Goal: Transaction & Acquisition: Subscribe to service/newsletter

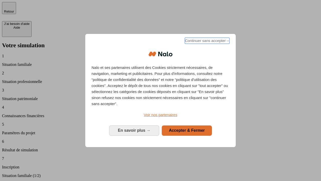
click at [207, 41] on span "Continuer sans accepter →" at bounding box center [207, 41] width 45 height 6
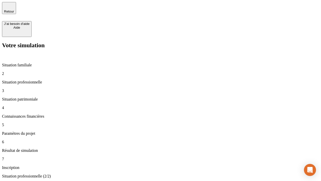
type input "30 000"
type input "0"
type input "1 000"
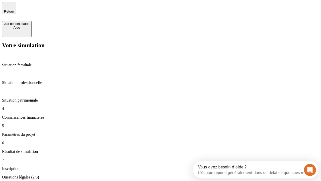
scroll to position [1, 0]
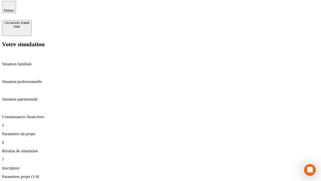
type input "40"
type input "64"
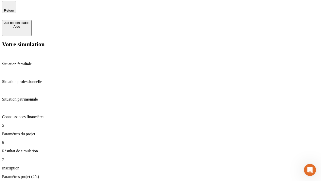
type input "200 000"
type input "640"
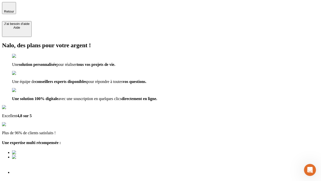
type input "[EMAIL_ADDRESS][DOMAIN_NAME]"
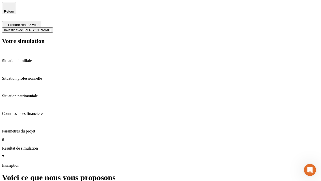
click at [51, 28] on span "Investir avec [PERSON_NAME]" at bounding box center [27, 30] width 47 height 4
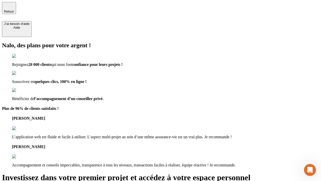
type input "[EMAIL_ADDRESS][DOMAIN_NAME]"
